Goal: Complete application form

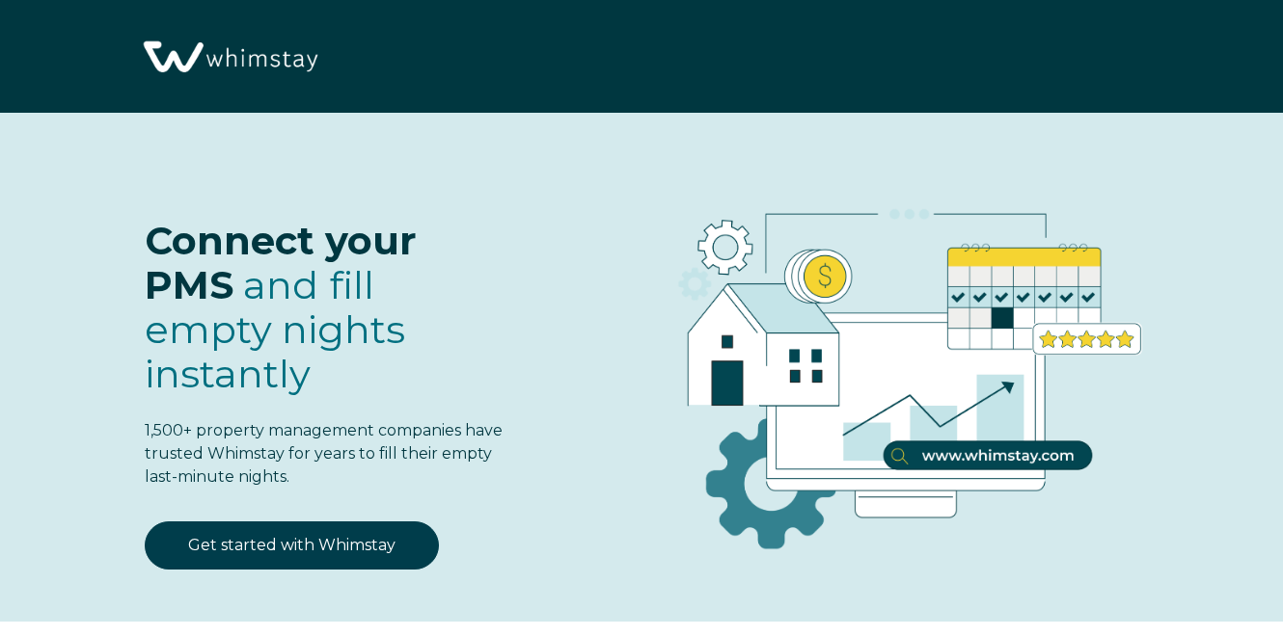
select select "IN"
select select "Standard"
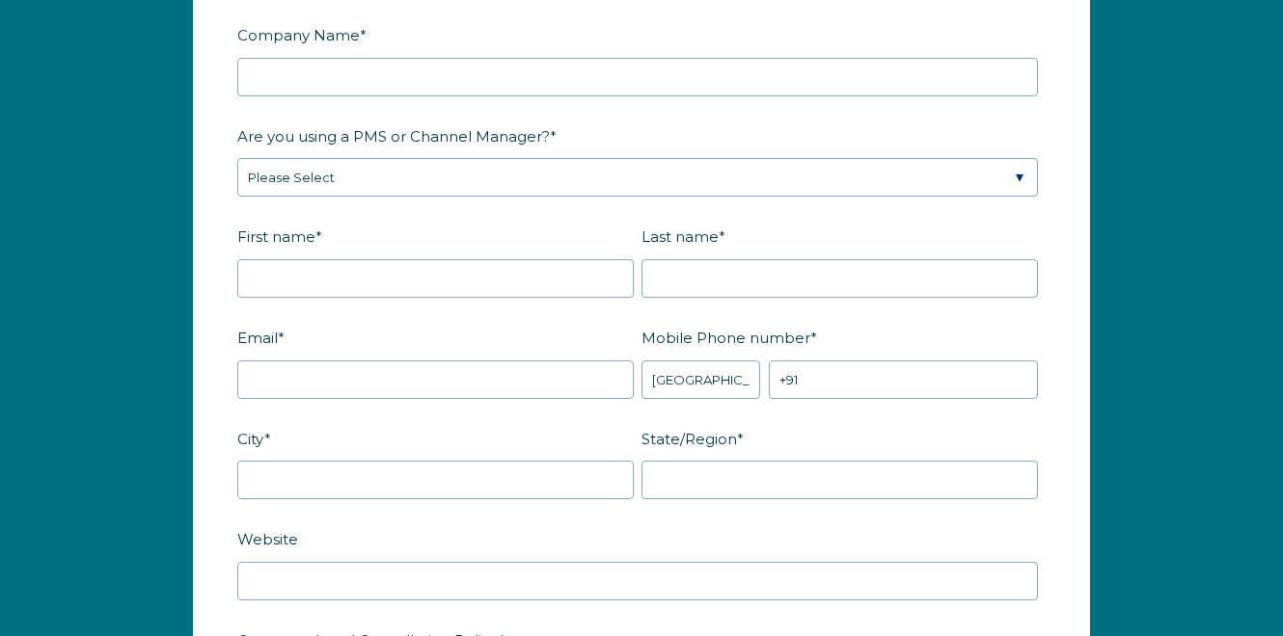
scroll to position [2348, 0]
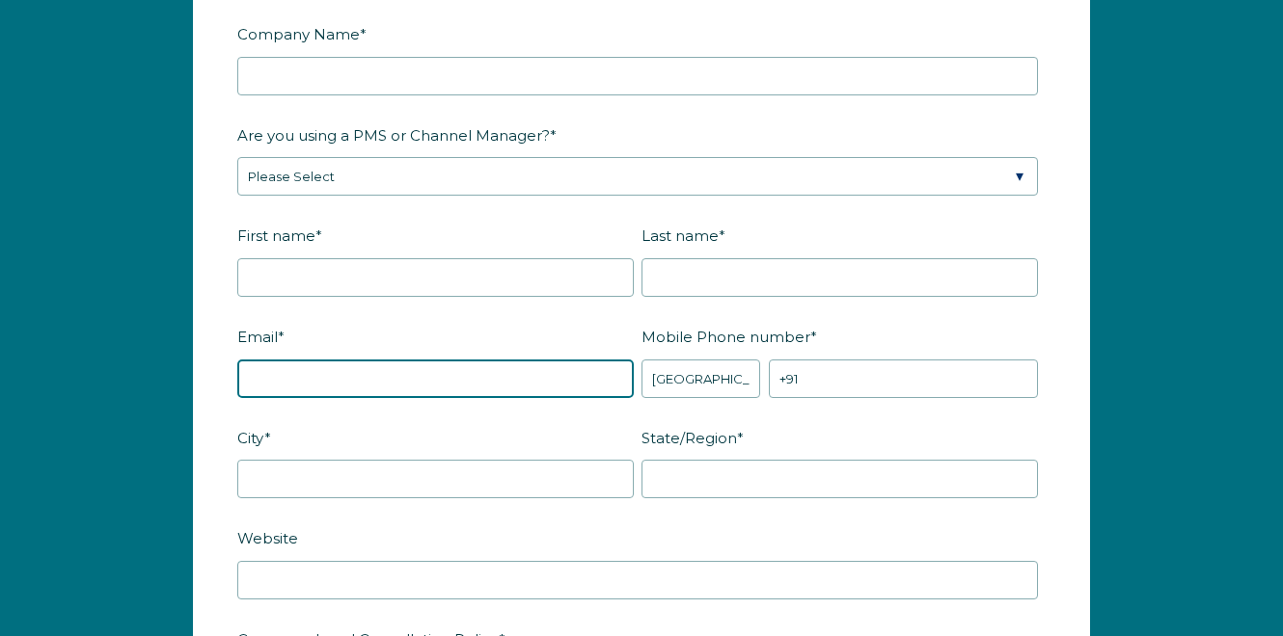
click at [477, 378] on input "Email *" at bounding box center [435, 379] width 396 height 39
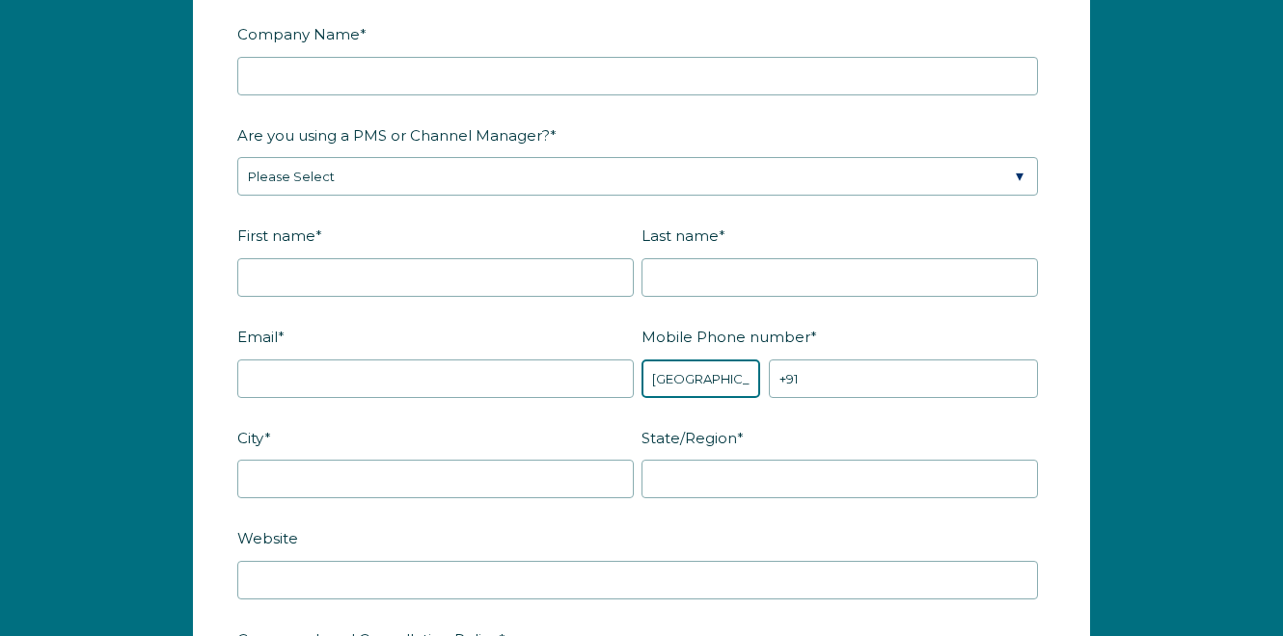
click at [724, 376] on select "* [GEOGRAPHIC_DATA] (‫[GEOGRAPHIC_DATA]‬‎) [GEOGRAPHIC_DATA] ([GEOGRAPHIC_DATA]…" at bounding box center [700, 379] width 119 height 39
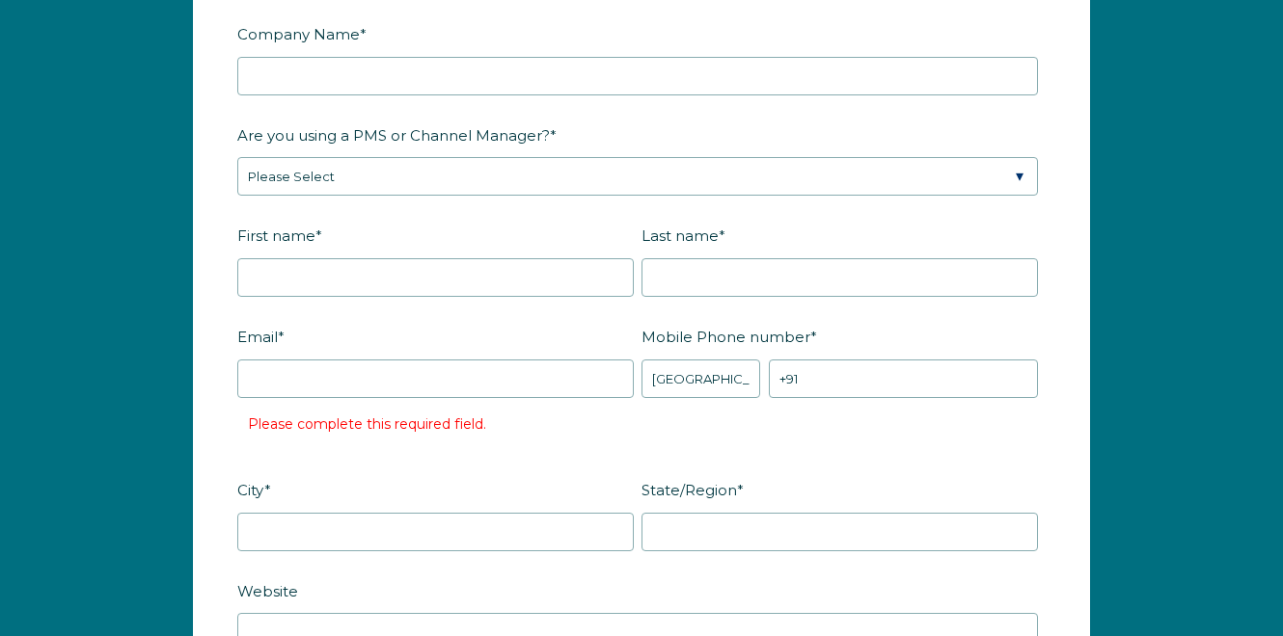
click at [636, 422] on li "Please complete this required field." at bounding box center [450, 424] width 404 height 31
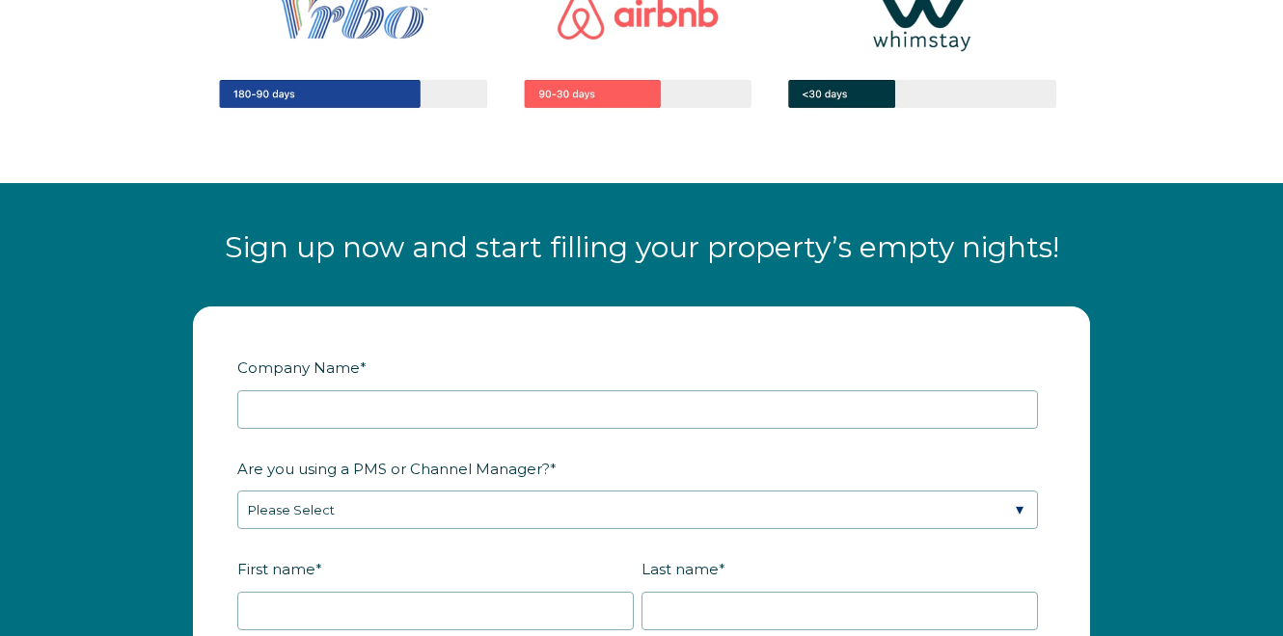
scroll to position [2112, 0]
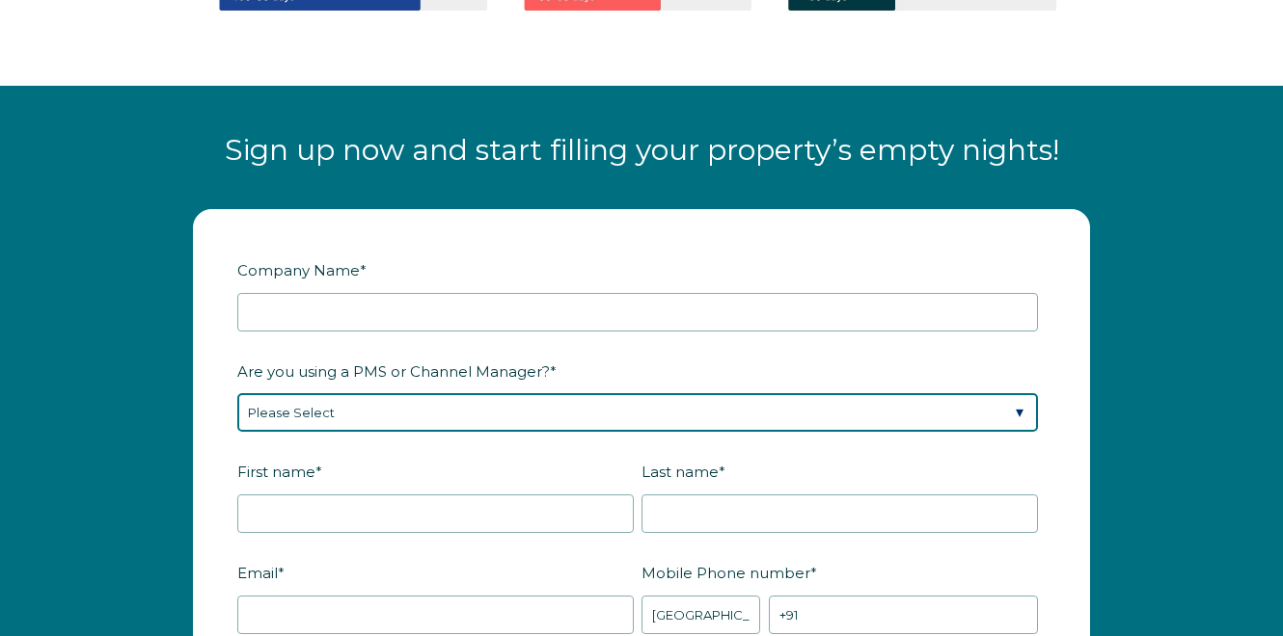
click at [571, 417] on select "Please Select Barefoot BookingPal Boost Brightside CiiRUS Escapia Guesty Hostaw…" at bounding box center [637, 412] width 800 height 39
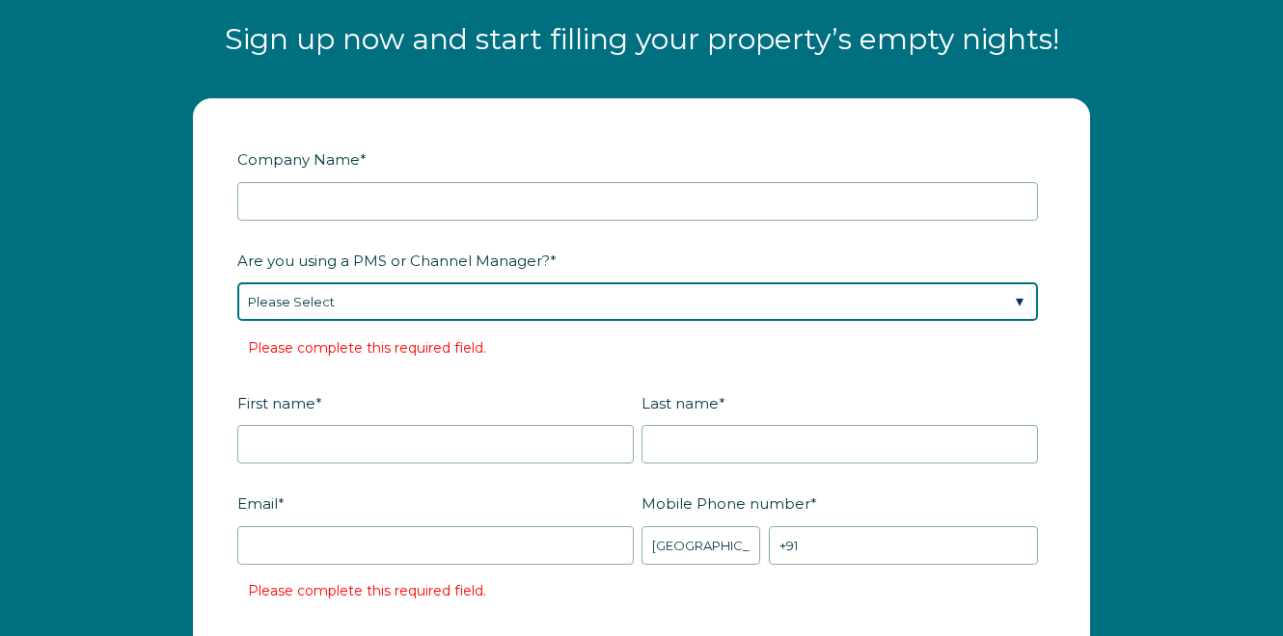
scroll to position [2228, 0]
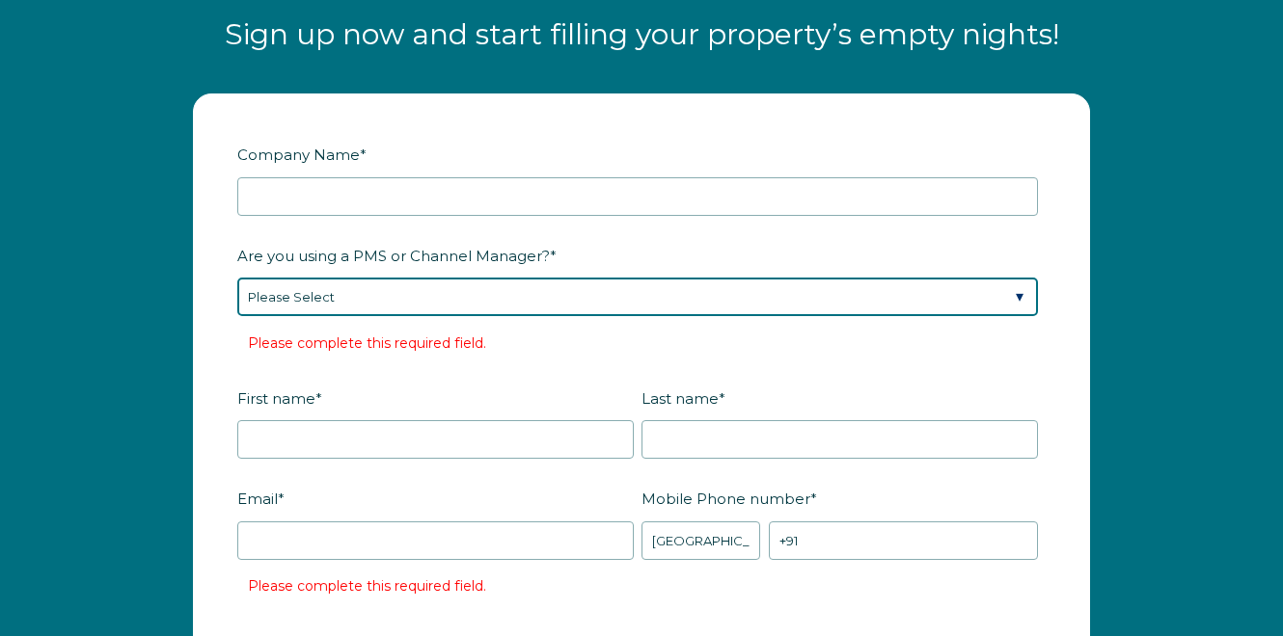
click at [494, 296] on select "Please Select Barefoot BookingPal Boost Brightside CiiRUS Escapia Guesty Hostaw…" at bounding box center [637, 297] width 800 height 39
select select "Hostfully"
click at [237, 278] on select "Please Select Barefoot BookingPal Boost Brightside CiiRUS Escapia Guesty Hostaw…" at bounding box center [637, 297] width 800 height 39
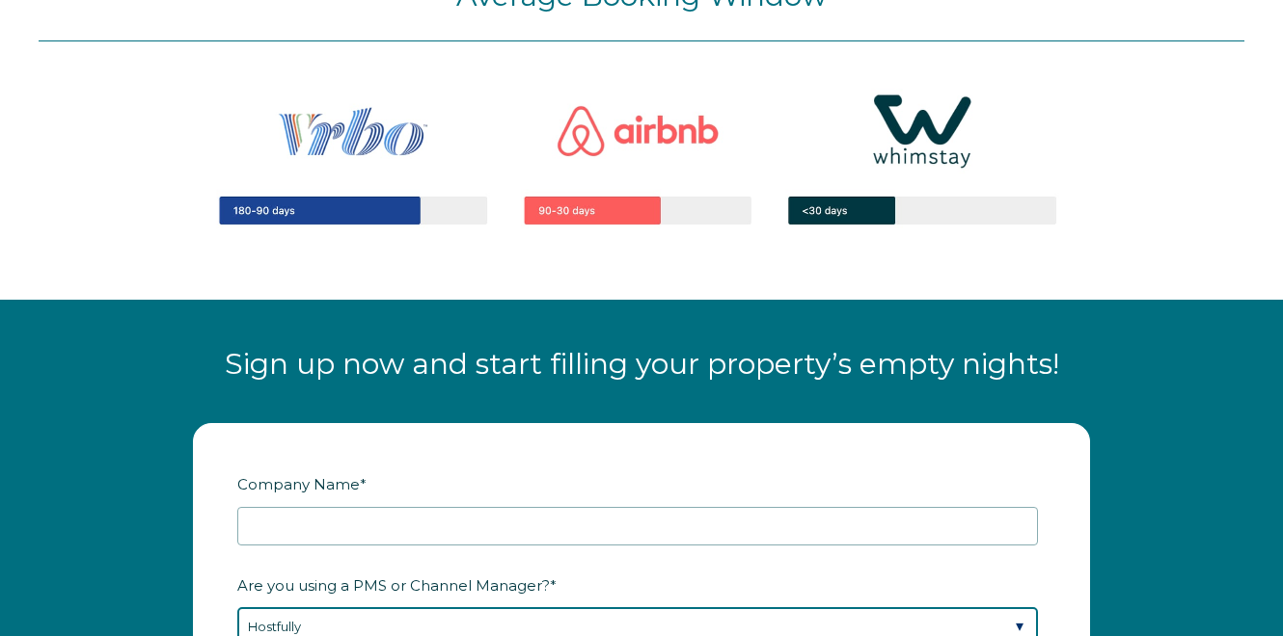
scroll to position [1899, 0]
